Goal: Ask a question

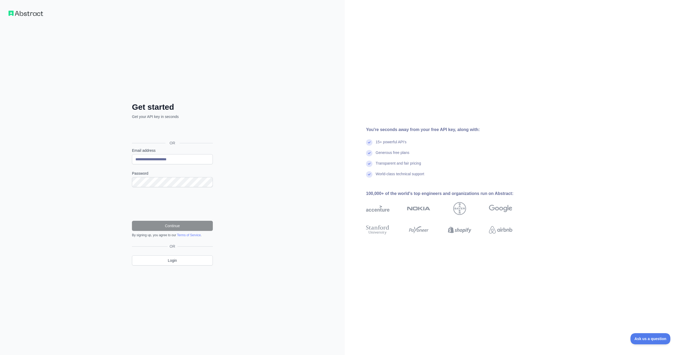
click at [235, 203] on div "**********" at bounding box center [172, 177] width 345 height 355
click at [172, 226] on button "Continue" at bounding box center [172, 225] width 81 height 10
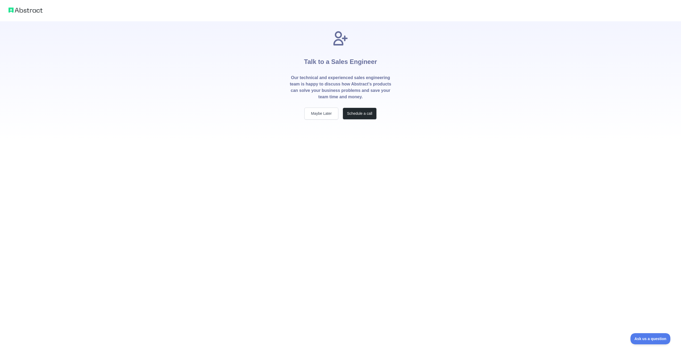
scroll to position [0, 0]
click at [314, 116] on button "Maybe Later" at bounding box center [321, 113] width 34 height 12
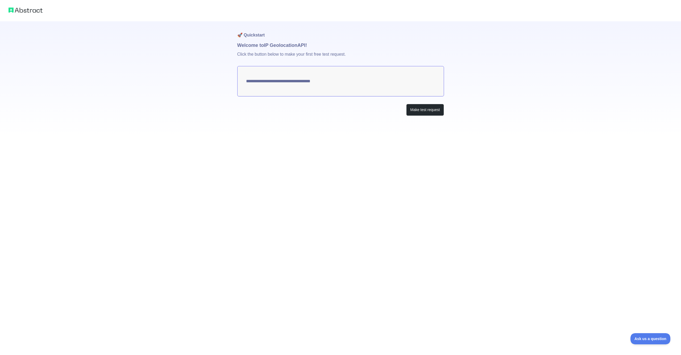
scroll to position [0, 0]
type textarea "**********"
click at [426, 110] on button "Make test request" at bounding box center [424, 110] width 37 height 12
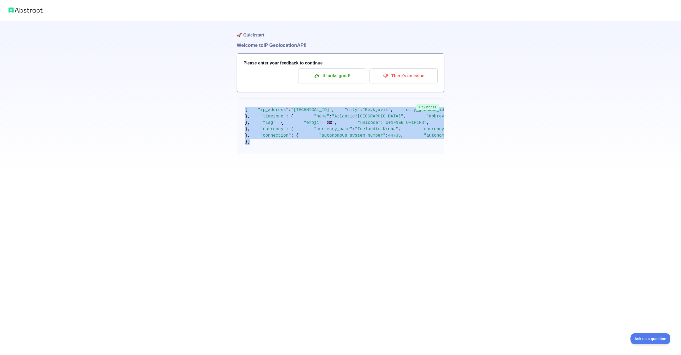
scroll to position [81, 0]
drag, startPoint x: 245, startPoint y: 109, endPoint x: 399, endPoint y: 326, distance: 265.6
click at [399, 153] on pre "{ "ip_address" : "153.92.133.232" , "city" : "Reykjavik" , "city_geoname_id" : …" at bounding box center [340, 125] width 207 height 55
copy code "{ "ip_address" : "153.92.133.232" , "city" : "Reykjavik" , "city_geoname_id" : …"
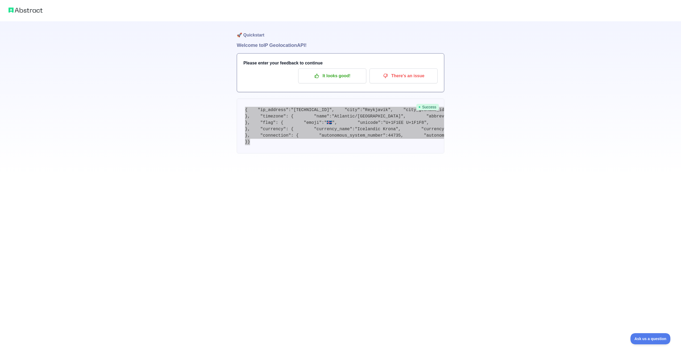
drag, startPoint x: 407, startPoint y: 353, endPoint x: 399, endPoint y: 210, distance: 142.8
click at [401, 153] on pre "{ "ip_address" : "153.92.133.232" , "city" : "Reykjavik" , "city_geoname_id" : …" at bounding box center [340, 125] width 207 height 55
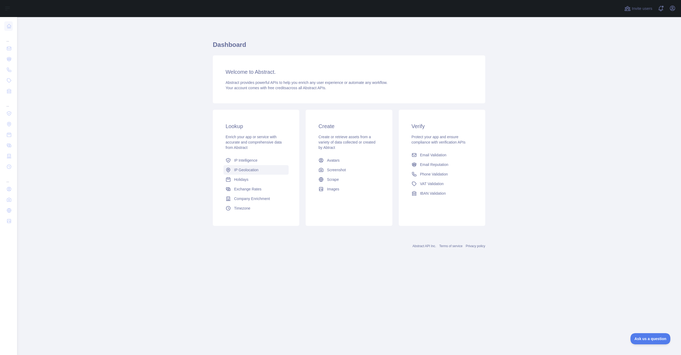
click at [249, 171] on span "IP Geolocation" at bounding box center [246, 169] width 24 height 5
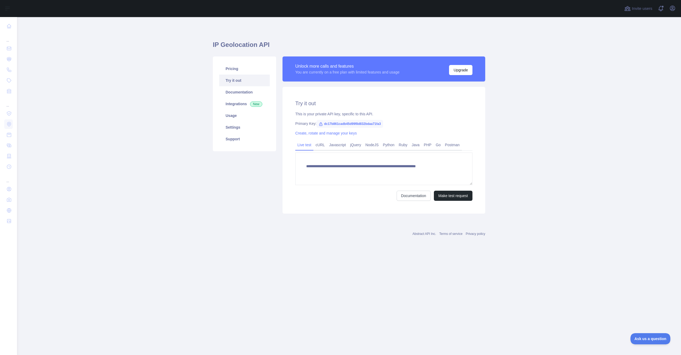
type textarea "**********"
click at [460, 70] on button "Upgrade" at bounding box center [460, 70] width 23 height 10
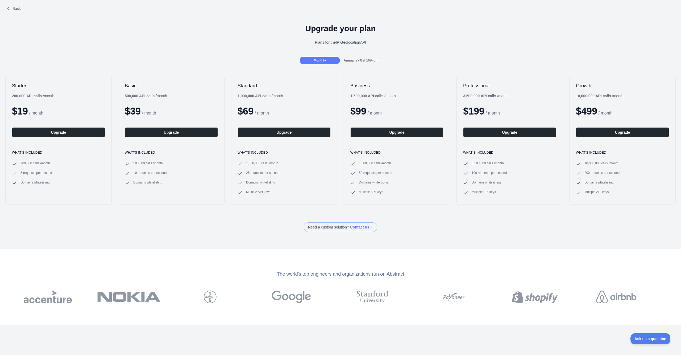
scroll to position [3, 0]
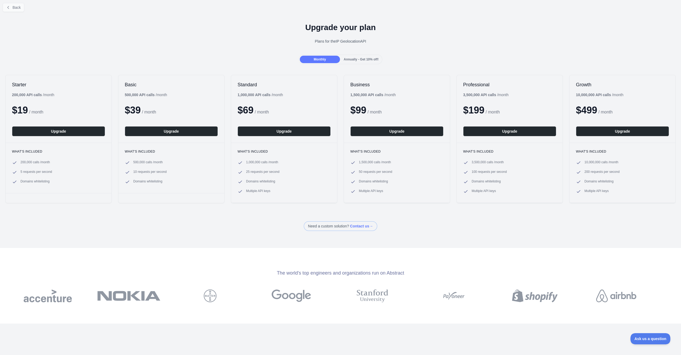
click at [17, 6] on span "Back" at bounding box center [16, 7] width 8 height 4
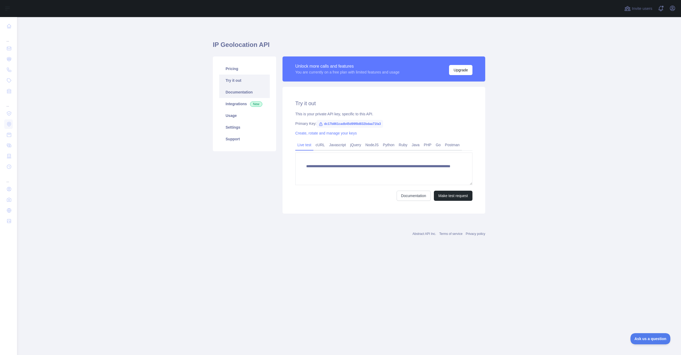
click at [240, 91] on link "Documentation" at bounding box center [244, 92] width 51 height 12
click at [232, 95] on link "Documentation" at bounding box center [244, 92] width 51 height 12
click at [238, 102] on link "Integrations New" at bounding box center [244, 104] width 51 height 12
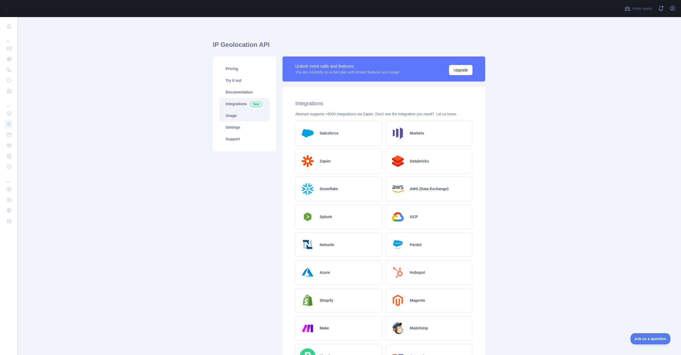
click at [239, 114] on link "Usage" at bounding box center [244, 116] width 51 height 12
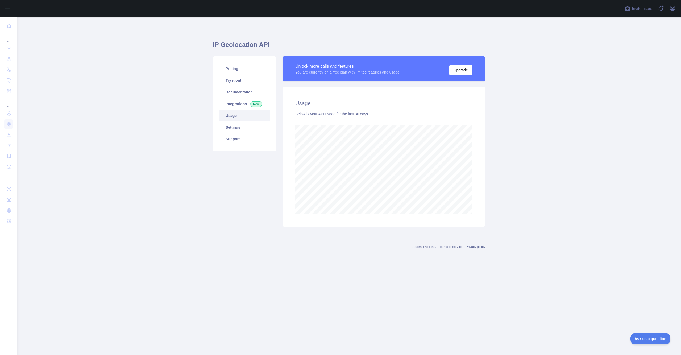
scroll to position [0, 0]
click at [236, 131] on link "Settings" at bounding box center [244, 127] width 51 height 12
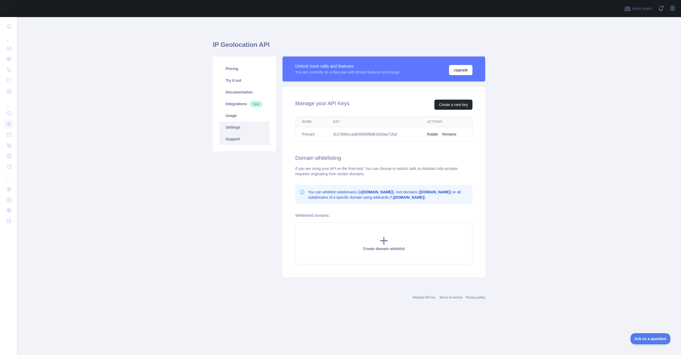
click at [236, 139] on link "Support" at bounding box center [244, 139] width 51 height 12
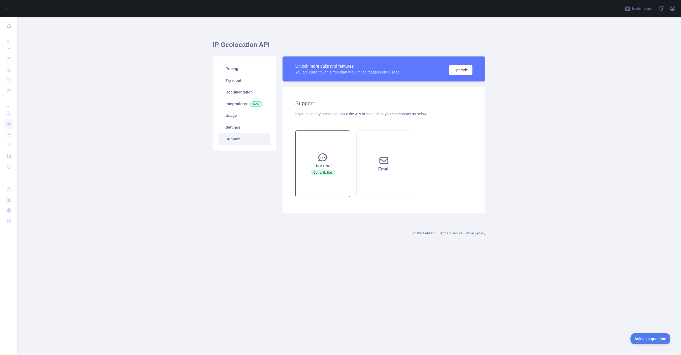
click at [324, 162] on div "Live chat" at bounding box center [322, 165] width 41 height 6
click at [322, 160] on icon at bounding box center [322, 157] width 11 height 11
click at [322, 161] on icon at bounding box center [322, 157] width 11 height 11
click at [650, 340] on button "Ask us a question" at bounding box center [648, 337] width 40 height 11
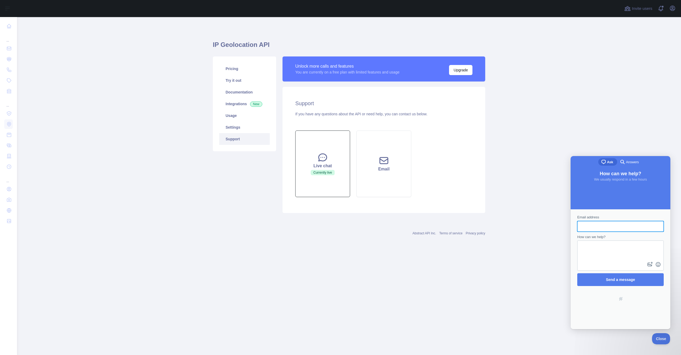
click at [320, 163] on div "Live chat" at bounding box center [322, 165] width 41 height 6
click at [369, 168] on div "Email" at bounding box center [383, 169] width 41 height 6
click at [325, 169] on div "Live chat" at bounding box center [322, 165] width 41 height 6
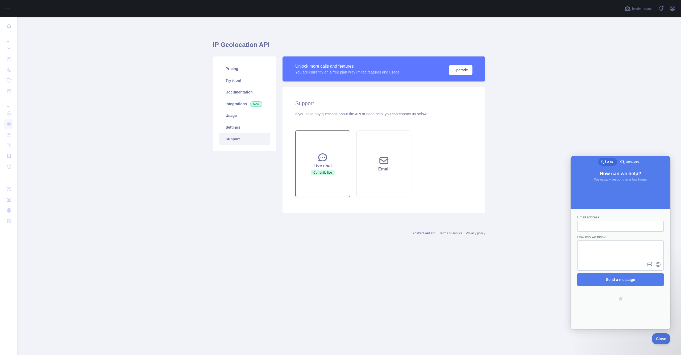
click at [325, 169] on div "Live chat" at bounding box center [322, 165] width 41 height 6
click at [468, 71] on button "Upgrade" at bounding box center [460, 70] width 23 height 10
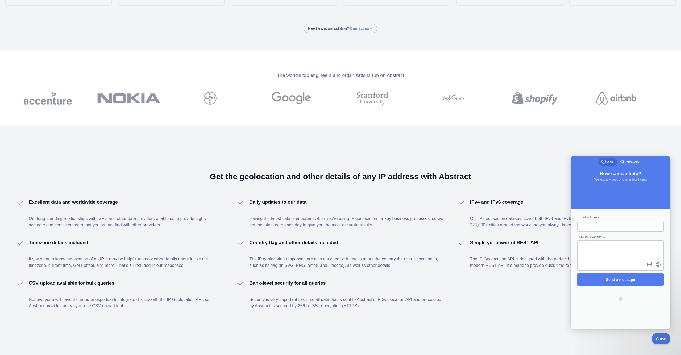
scroll to position [0, 0]
click at [610, 225] on input "Email address" at bounding box center [620, 226] width 78 height 10
type input "**********"
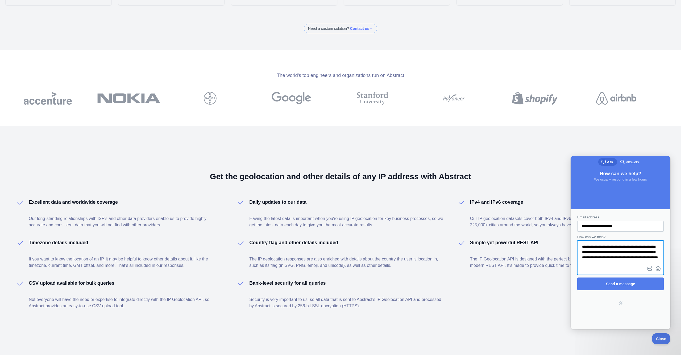
scroll to position [5, 0]
type textarea "**********"
click at [629, 286] on span "Send a message" at bounding box center [620, 283] width 75 height 12
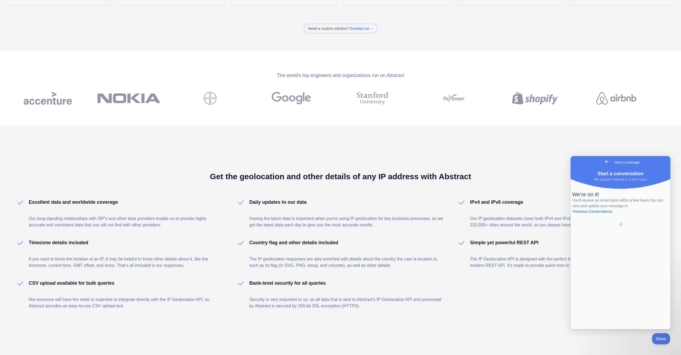
click at [314, 326] on div "Get the geolocation and other details of any IP address with Abstract Excellent…" at bounding box center [340, 240] width 681 height 229
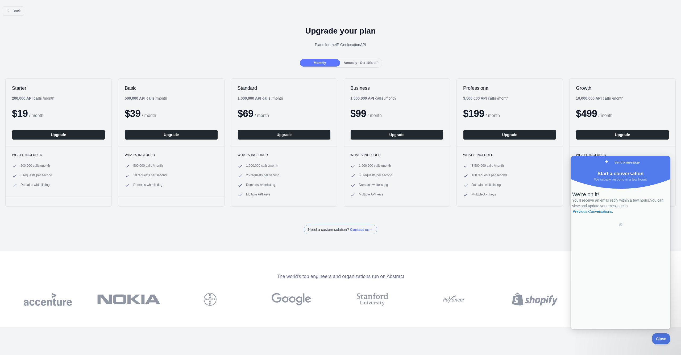
scroll to position [0, 0]
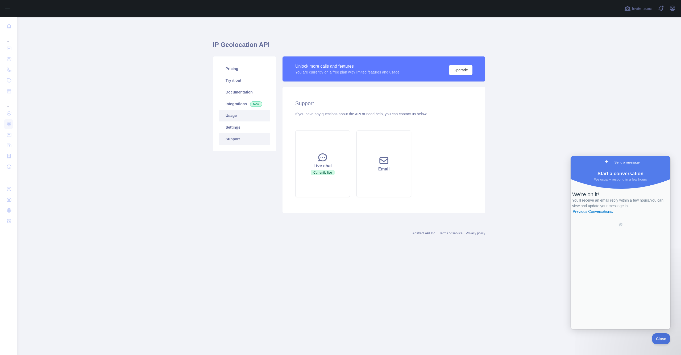
click at [243, 118] on link "Usage" at bounding box center [244, 116] width 51 height 12
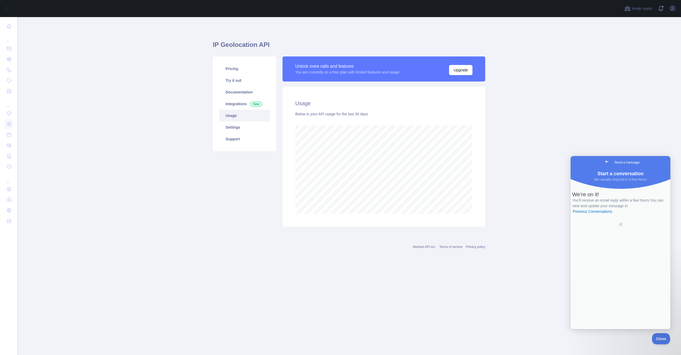
scroll to position [337, 664]
